Goal: Navigation & Orientation: Find specific page/section

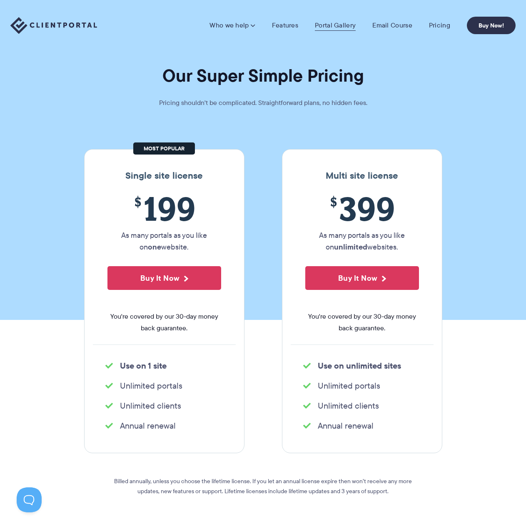
click at [323, 27] on link "Portal Gallery" at bounding box center [335, 25] width 41 height 8
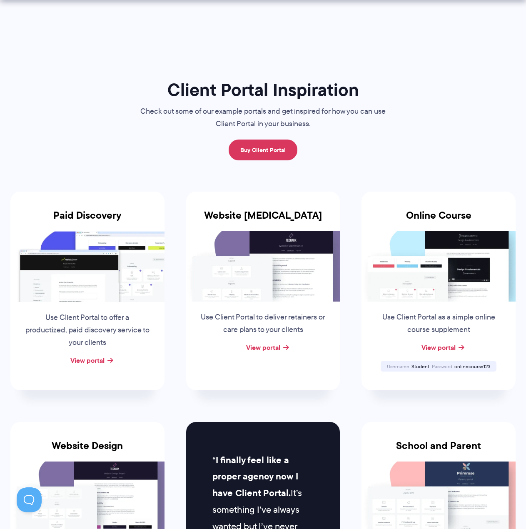
scroll to position [70, 0]
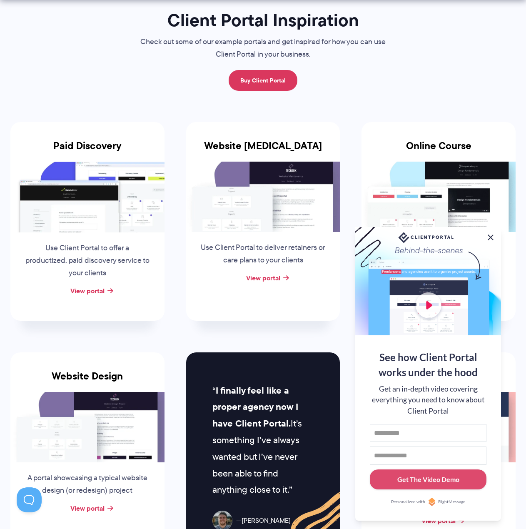
click at [492, 236] on button at bounding box center [490, 237] width 10 height 10
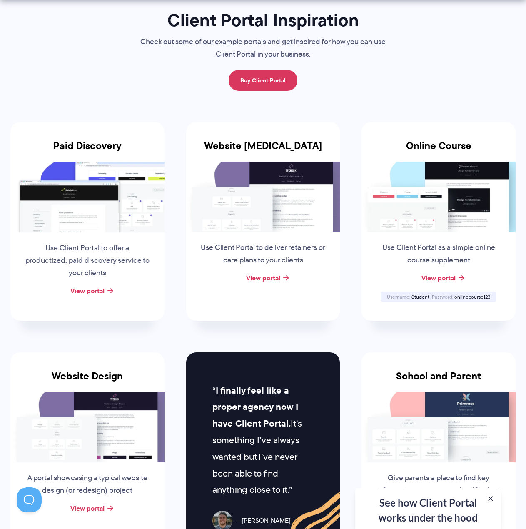
click at [451, 197] on img at bounding box center [438, 196] width 154 height 70
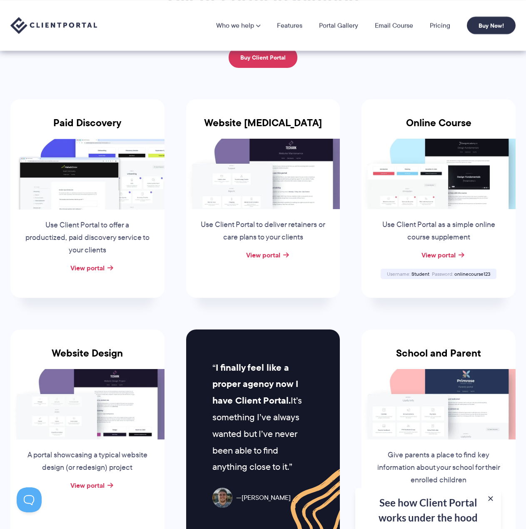
scroll to position [14, 0]
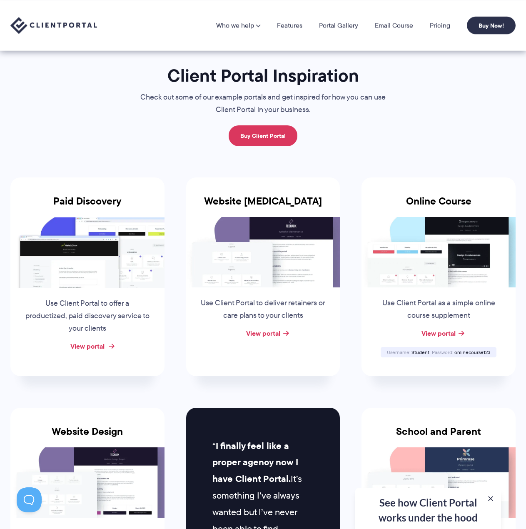
click at [94, 345] on link "View portal" at bounding box center [87, 346] width 34 height 10
